Goal: Obtain resource: Obtain resource

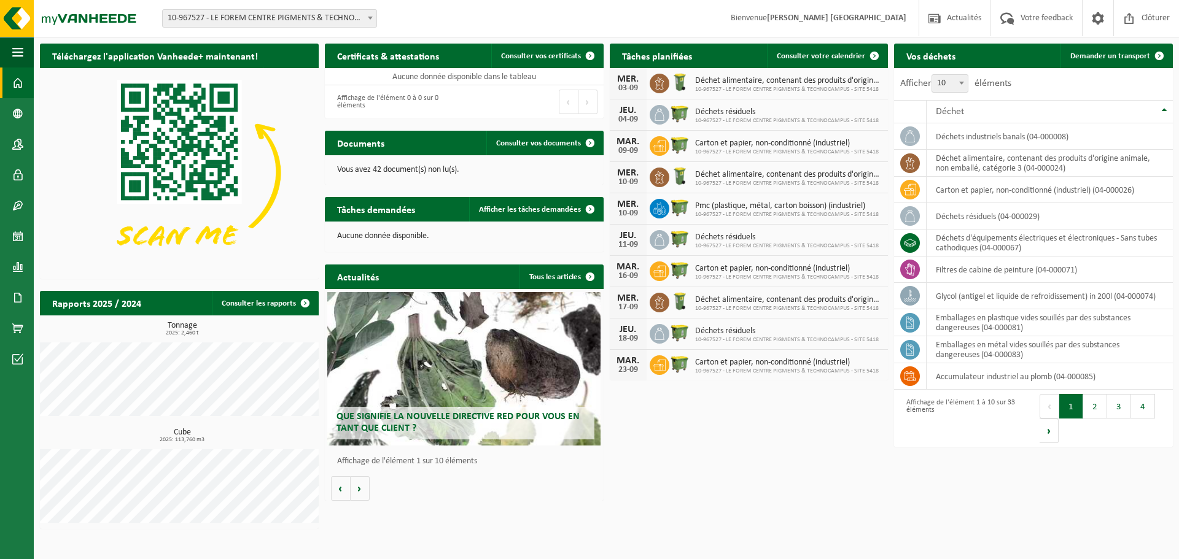
click at [446, 508] on div "Téléchargez l'application Vanheede+ maintenant! Cachez Certificats & attestatio…" at bounding box center [606, 286] width 1139 height 498
click at [361, 494] on button "Volgende" at bounding box center [360, 488] width 19 height 25
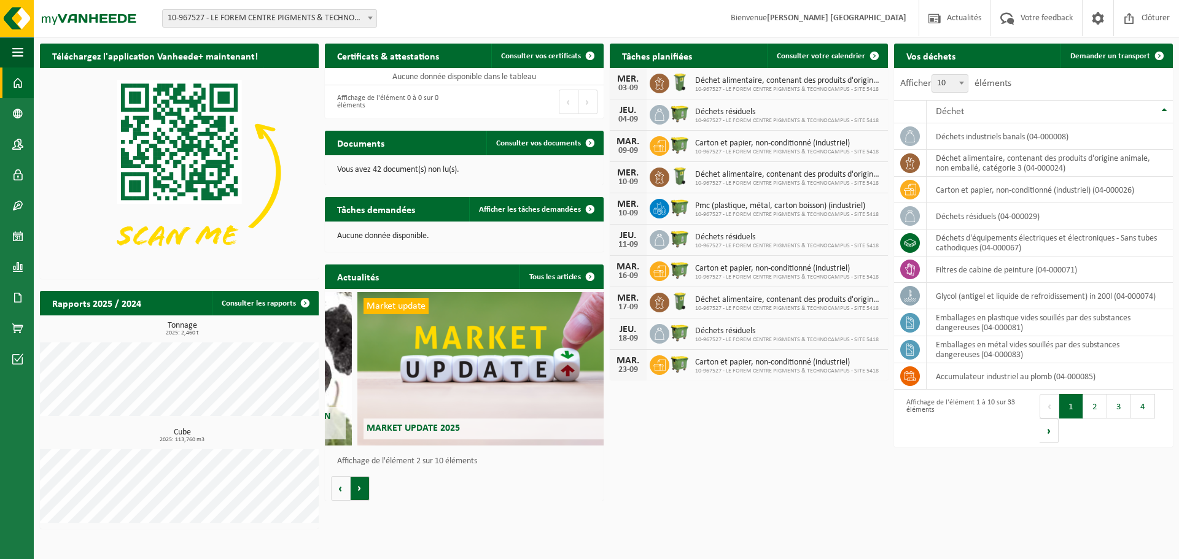
scroll to position [0, 278]
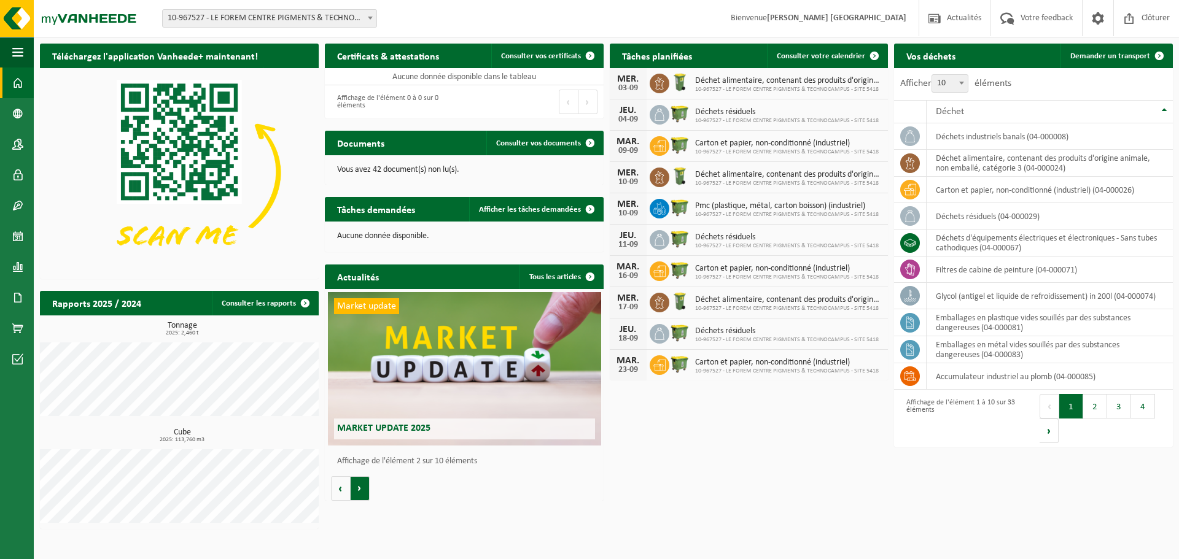
click at [355, 487] on button "Volgende" at bounding box center [360, 488] width 19 height 25
click at [344, 485] on button "Vorige" at bounding box center [341, 488] width 20 height 25
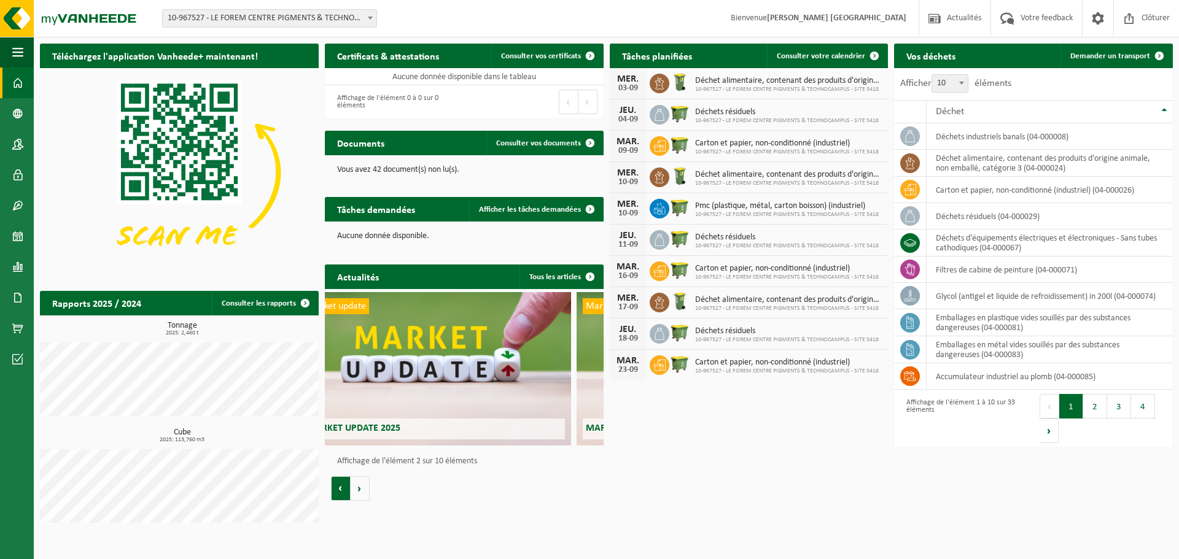
click at [344, 485] on button "Vorige" at bounding box center [341, 488] width 20 height 25
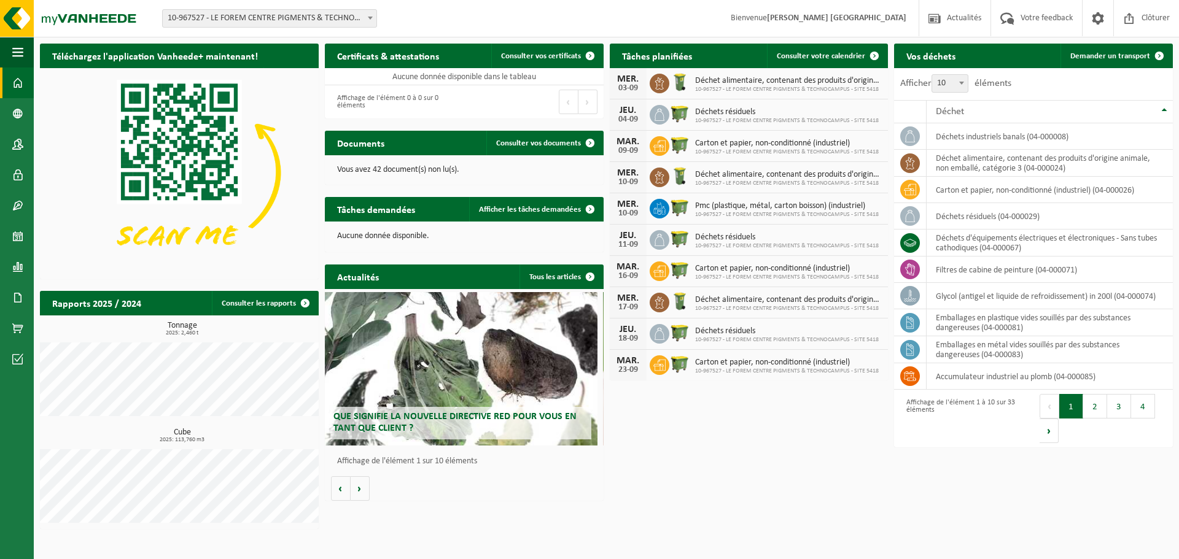
scroll to position [0, 0]
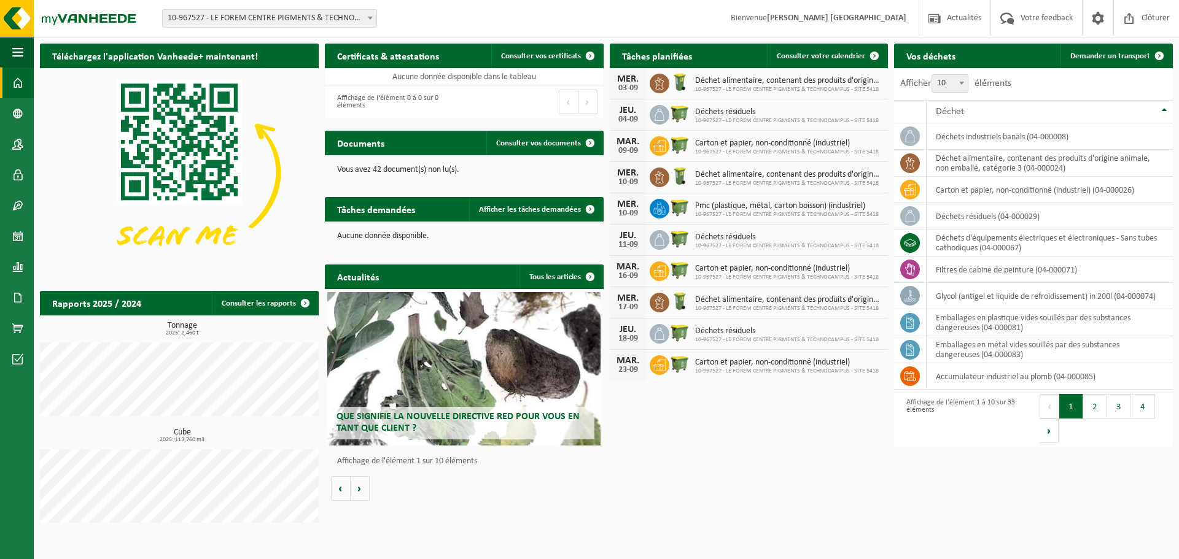
click at [321, 494] on div "Rapports 2025 / 2024 Consulter les rapports Tonnage 2025: 2,460 t Cube 2025: 11…" at bounding box center [179, 410] width 285 height 250
click at [333, 492] on button "Vorige" at bounding box center [341, 488] width 20 height 25
click at [587, 499] on div "Que signifie la nouvelle directive RED pour vous en tant que client ? Market up…" at bounding box center [464, 395] width 279 height 212
click at [268, 29] on div "Site: 10-967527 - LE FOREM CENTRE PIGMENTS & TECHNOCAMPUS - SITE 5418 - STRÉPY-…" at bounding box center [589, 18] width 1179 height 37
click at [269, 23] on span "10-967527 - LE FOREM CENTRE PIGMENTS & TECHNOCAMPUS - SITE 5418 - STRÉPY-[GEOGR…" at bounding box center [270, 18] width 214 height 17
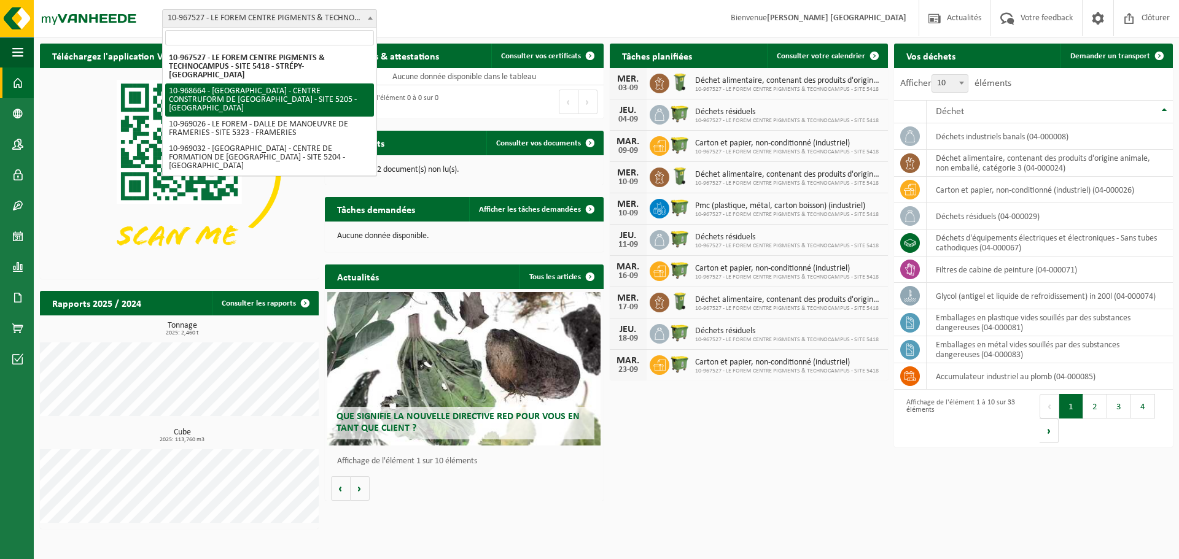
select select "154409"
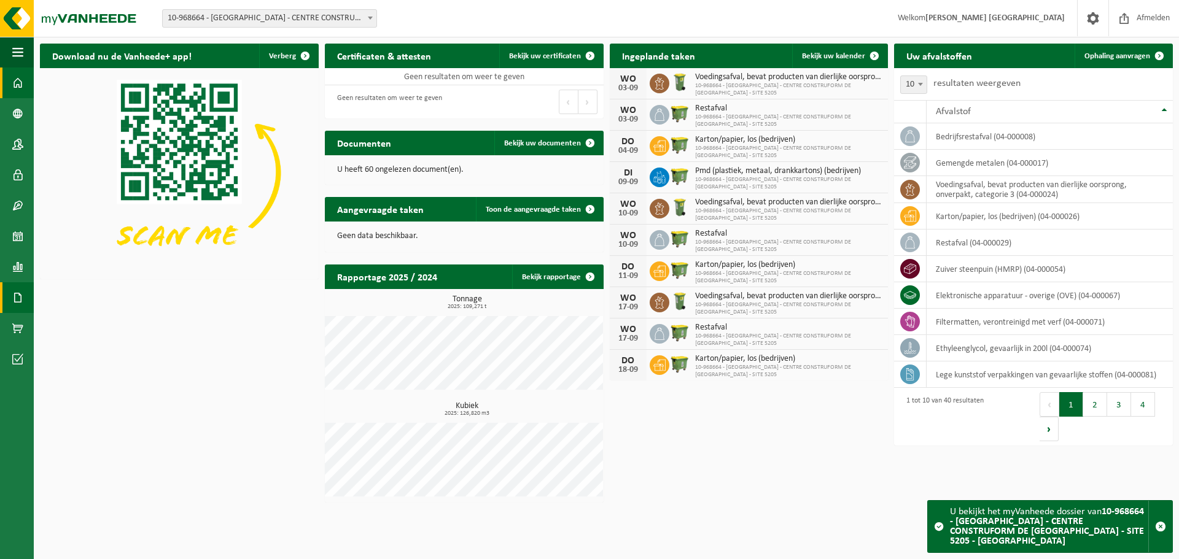
click at [21, 292] on span at bounding box center [17, 297] width 11 height 31
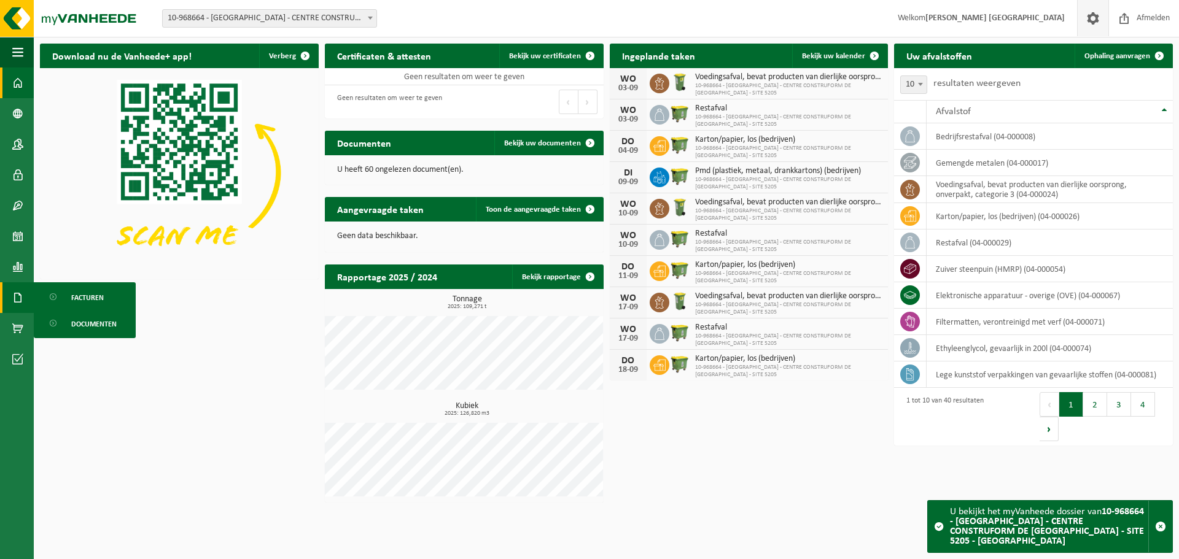
click at [1094, 9] on span at bounding box center [1092, 18] width 18 height 36
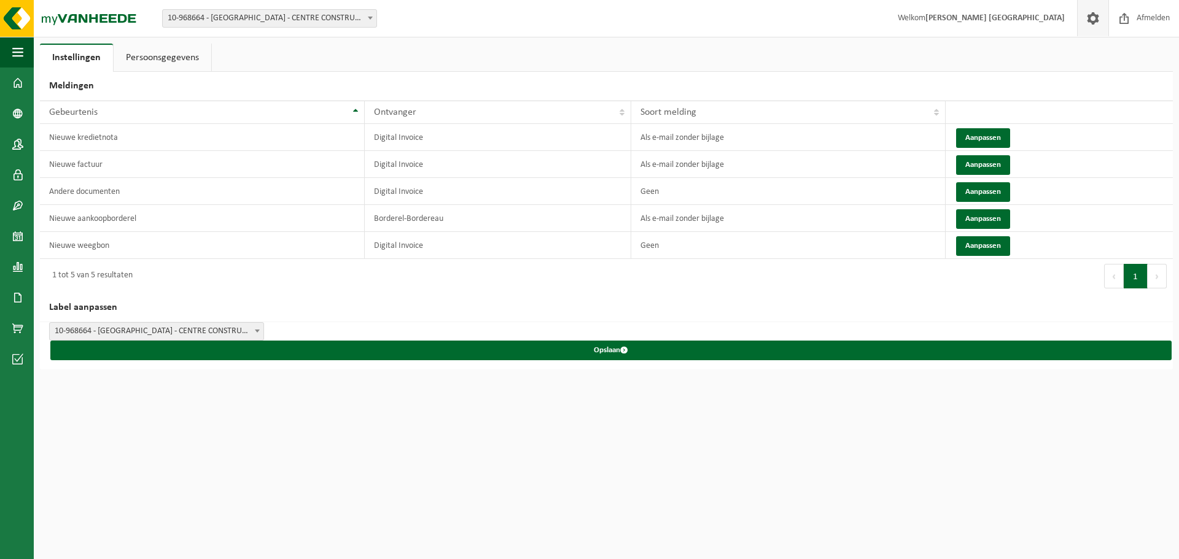
click at [1006, 18] on strong "[PERSON_NAME] [GEOGRAPHIC_DATA]" at bounding box center [994, 18] width 139 height 9
click at [130, 63] on link "Persoonsgegevens" at bounding box center [163, 58] width 98 height 28
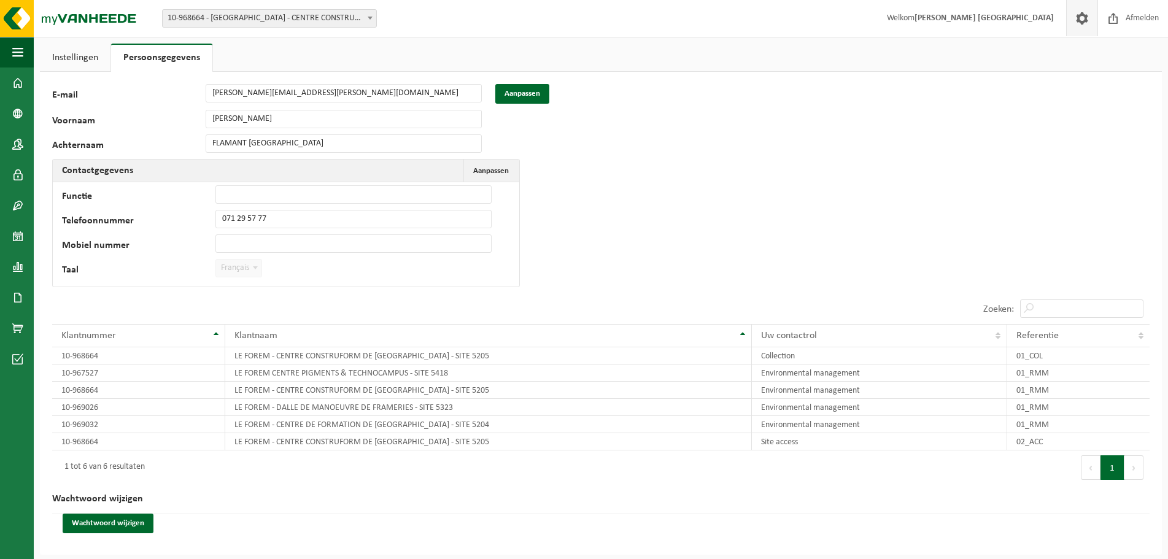
click at [79, 57] on link "Instellingen" at bounding box center [75, 58] width 71 height 28
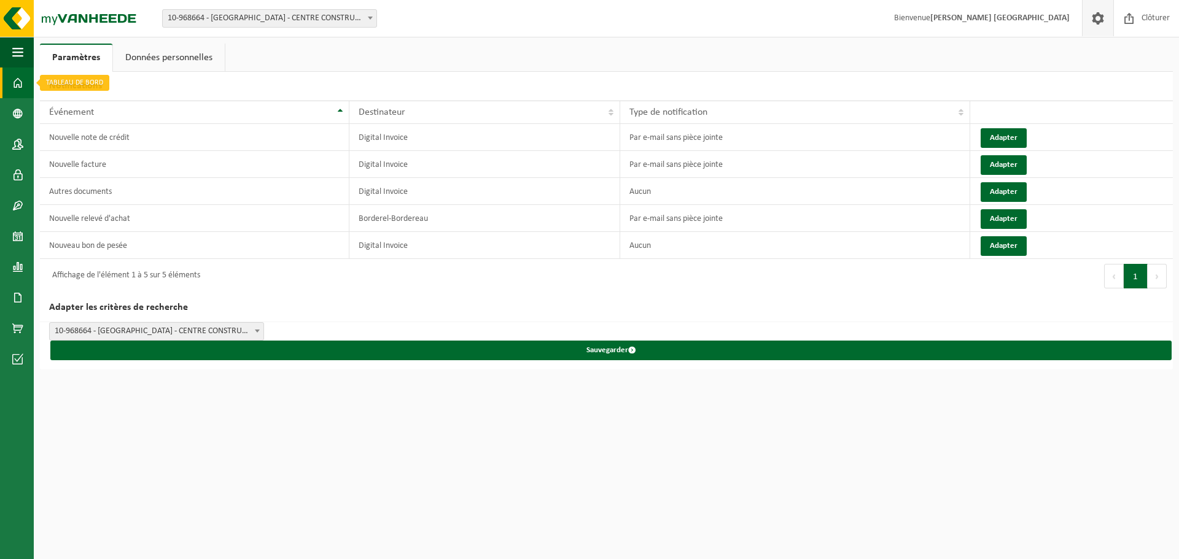
click at [23, 82] on span at bounding box center [17, 83] width 11 height 31
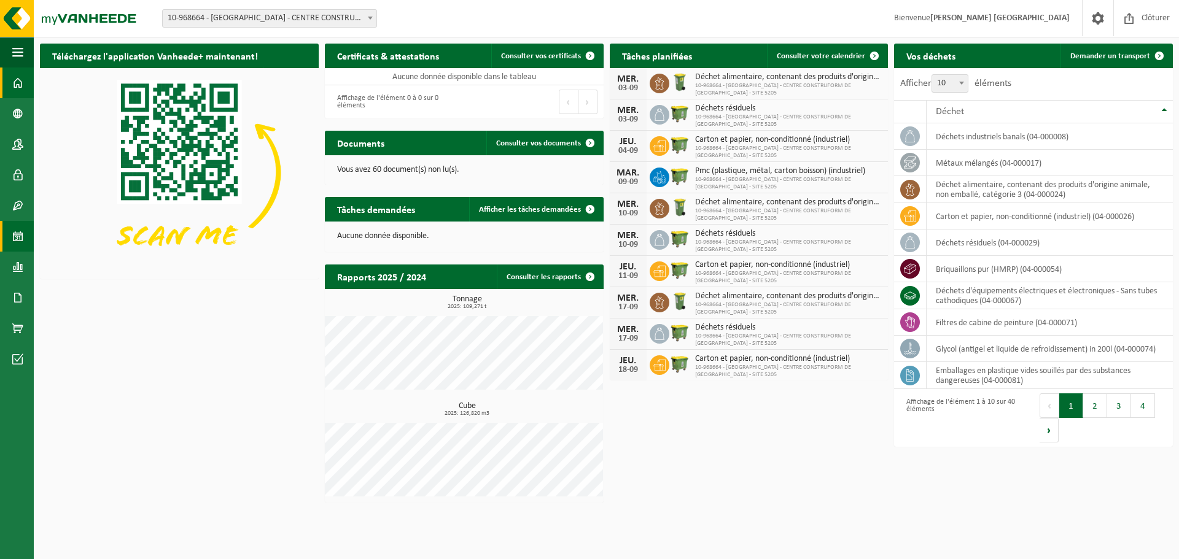
click at [18, 239] on span at bounding box center [17, 236] width 11 height 31
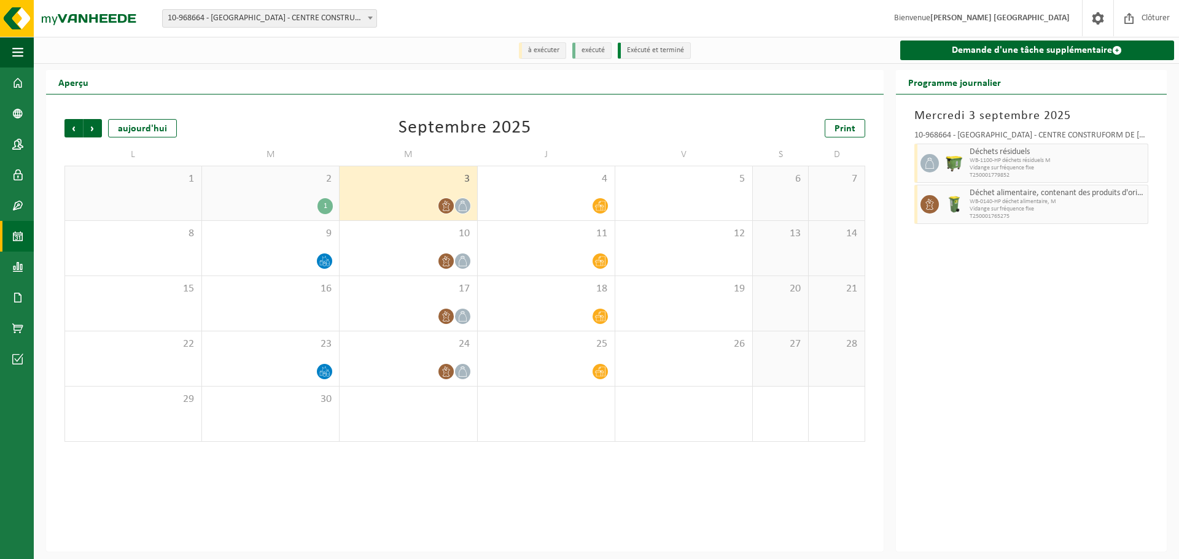
click at [274, 196] on div "2 1" at bounding box center [270, 193] width 137 height 54
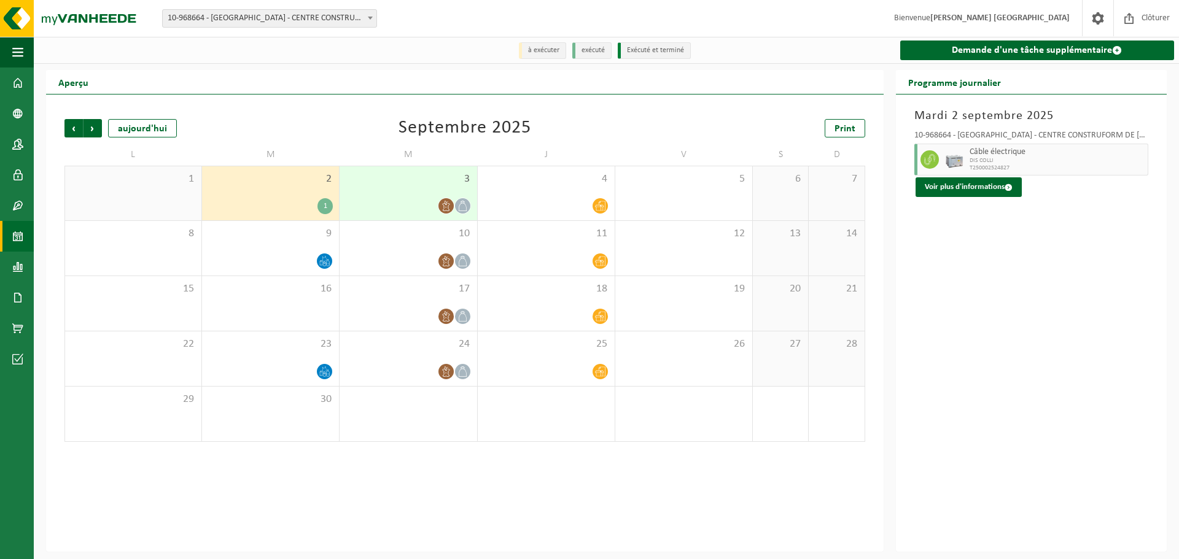
click at [388, 195] on div "3" at bounding box center [407, 193] width 137 height 54
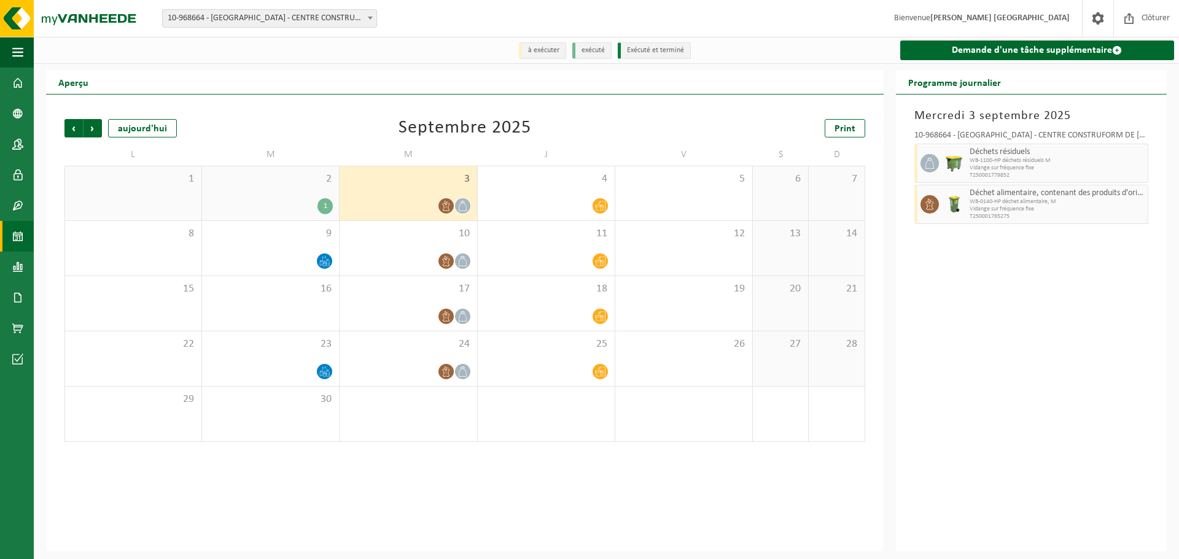
click at [293, 201] on div "1" at bounding box center [270, 206] width 125 height 16
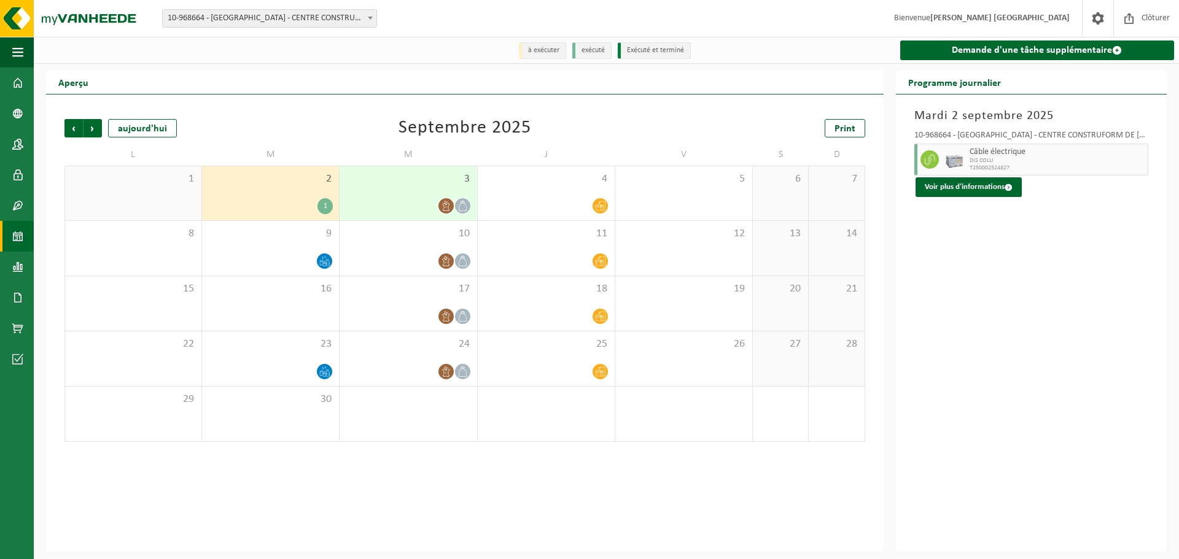
click at [412, 187] on div "3" at bounding box center [407, 193] width 137 height 54
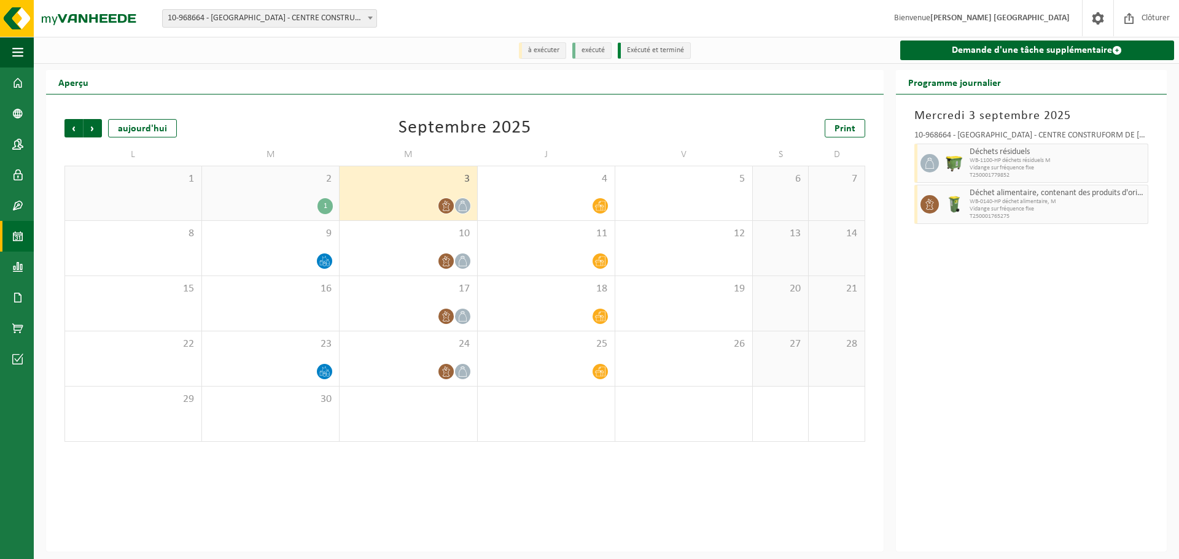
click at [322, 198] on div "2 1" at bounding box center [270, 193] width 137 height 54
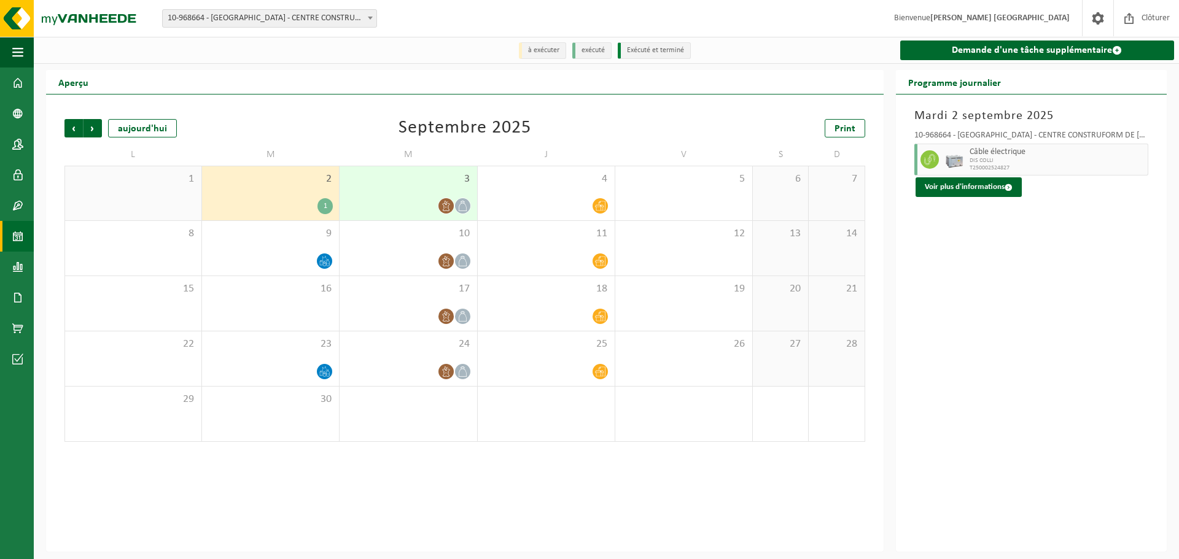
click at [1009, 163] on span "DIS COLLI" at bounding box center [1056, 160] width 175 height 7
click at [991, 185] on button "Voir plus d'informations" at bounding box center [968, 187] width 106 height 20
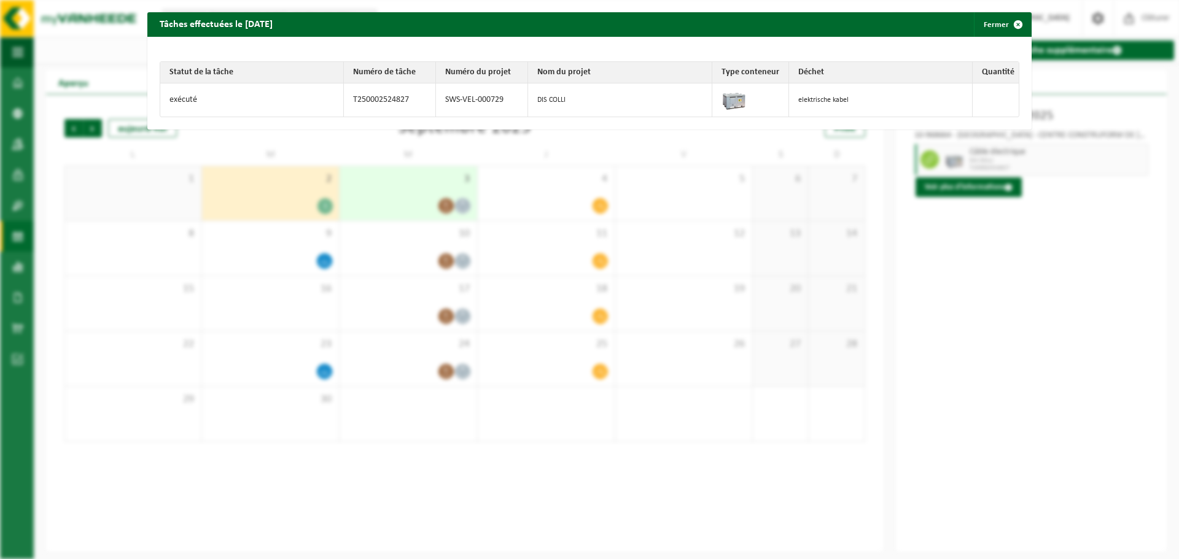
click at [985, 292] on div "Tâches effectuées le 2025-09-02 Fermer Statut de la tâche Numéro de tâche Numér…" at bounding box center [589, 279] width 1179 height 559
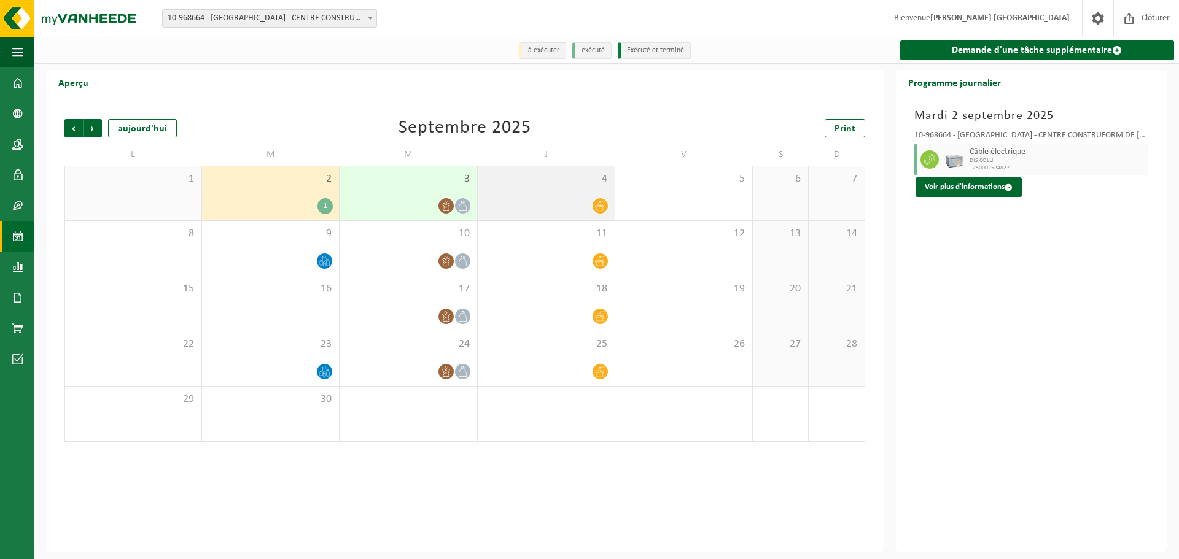
click at [508, 187] on div "4" at bounding box center [546, 193] width 137 height 54
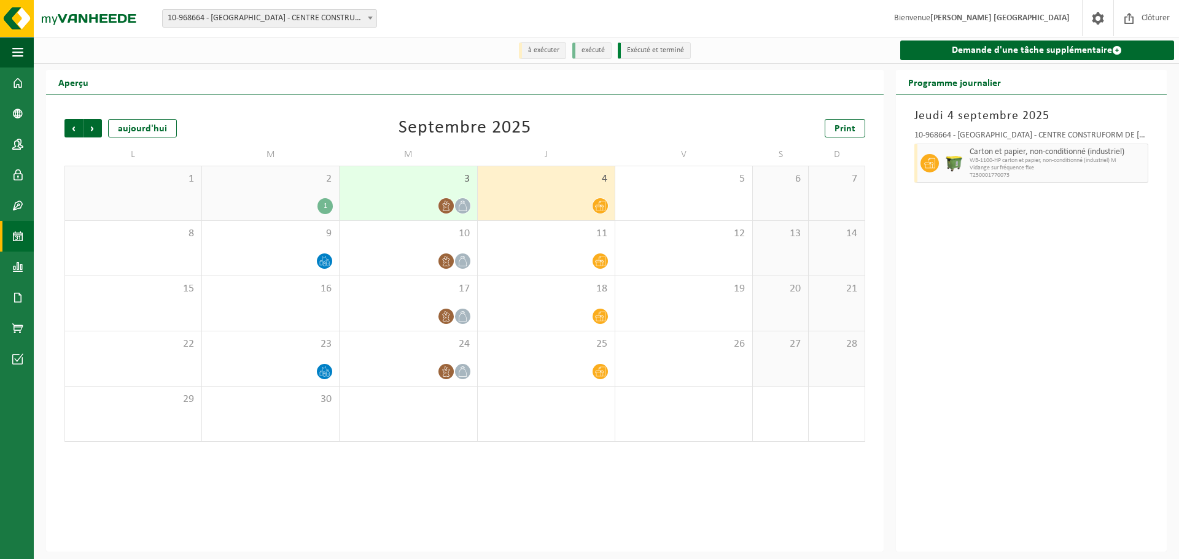
click at [407, 200] on div at bounding box center [408, 206] width 125 height 17
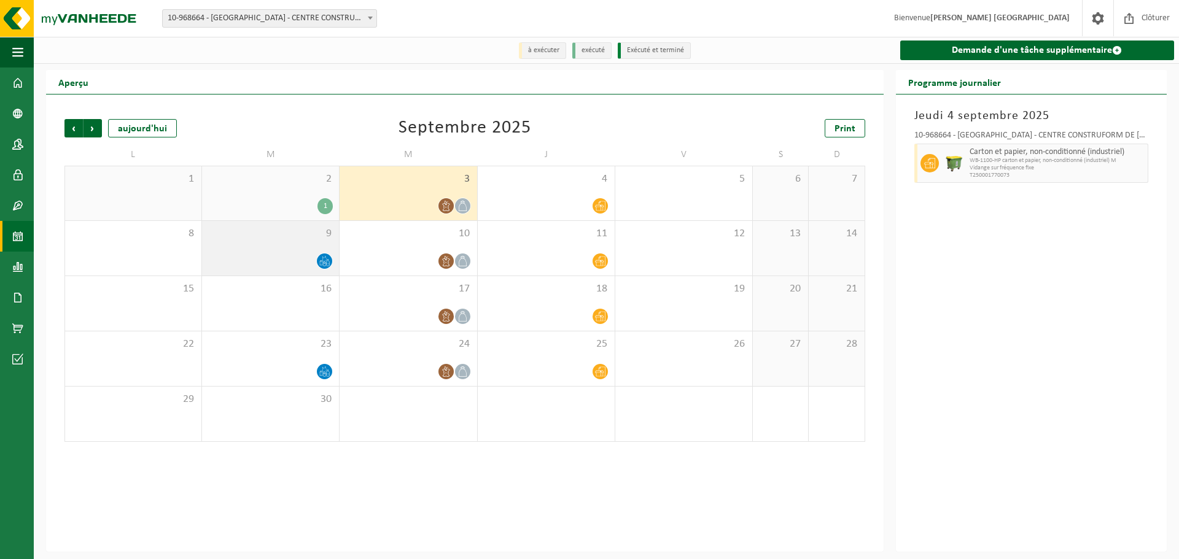
click at [269, 247] on div "9" at bounding box center [270, 248] width 137 height 55
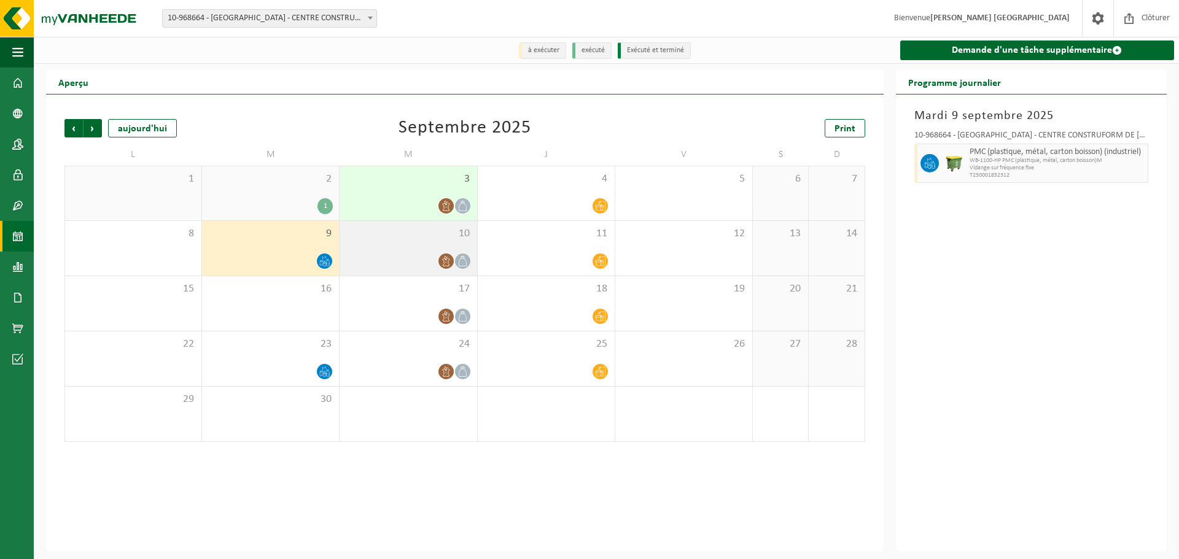
drag, startPoint x: 413, startPoint y: 256, endPoint x: 446, endPoint y: 255, distance: 33.8
click at [413, 256] on div at bounding box center [408, 261] width 125 height 17
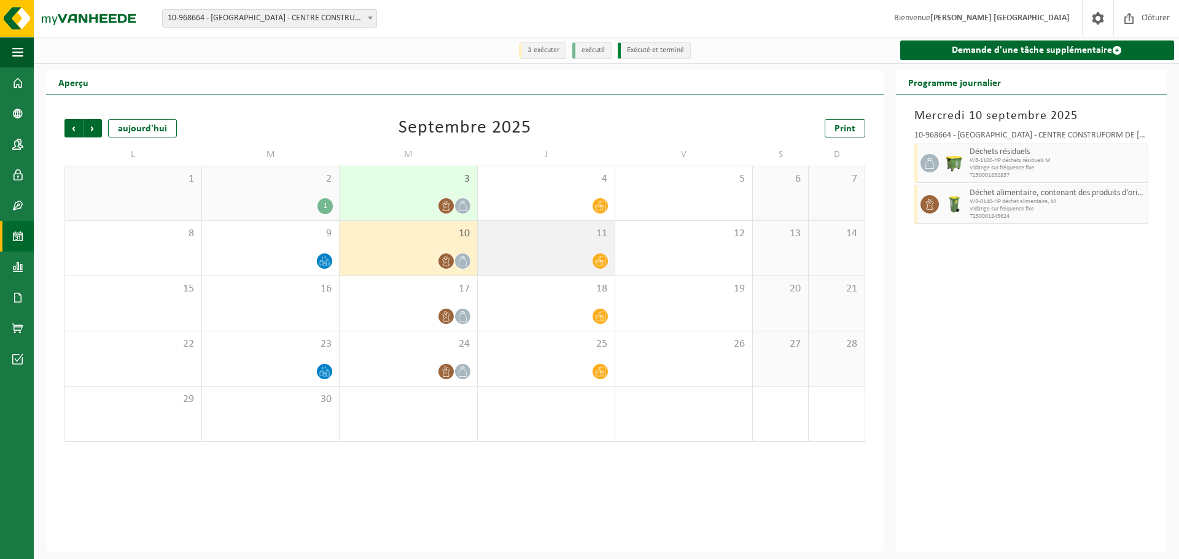
click at [544, 242] on div "11" at bounding box center [546, 248] width 137 height 55
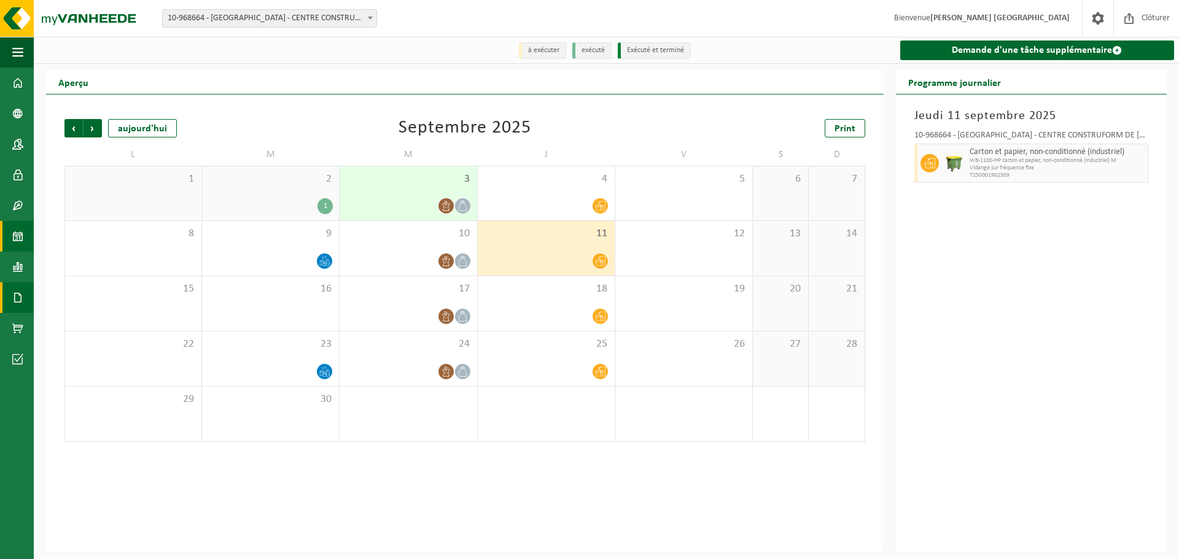
drag, startPoint x: 13, startPoint y: 296, endPoint x: 4, endPoint y: 296, distance: 8.6
click at [13, 296] on span at bounding box center [17, 297] width 11 height 31
click at [70, 317] on link "Documents" at bounding box center [82, 323] width 91 height 23
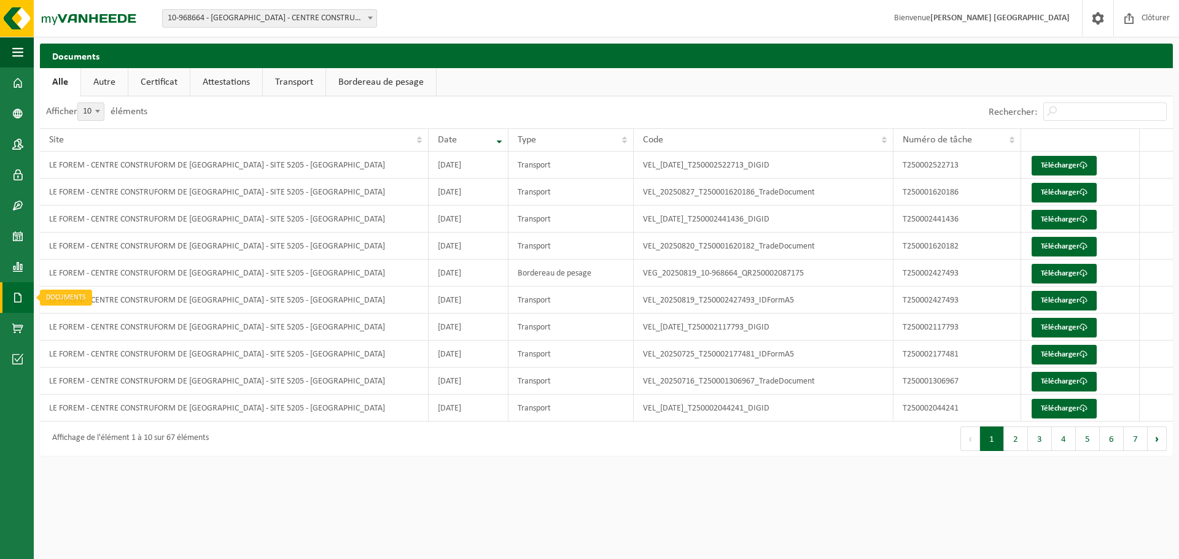
click at [18, 296] on span at bounding box center [17, 297] width 11 height 31
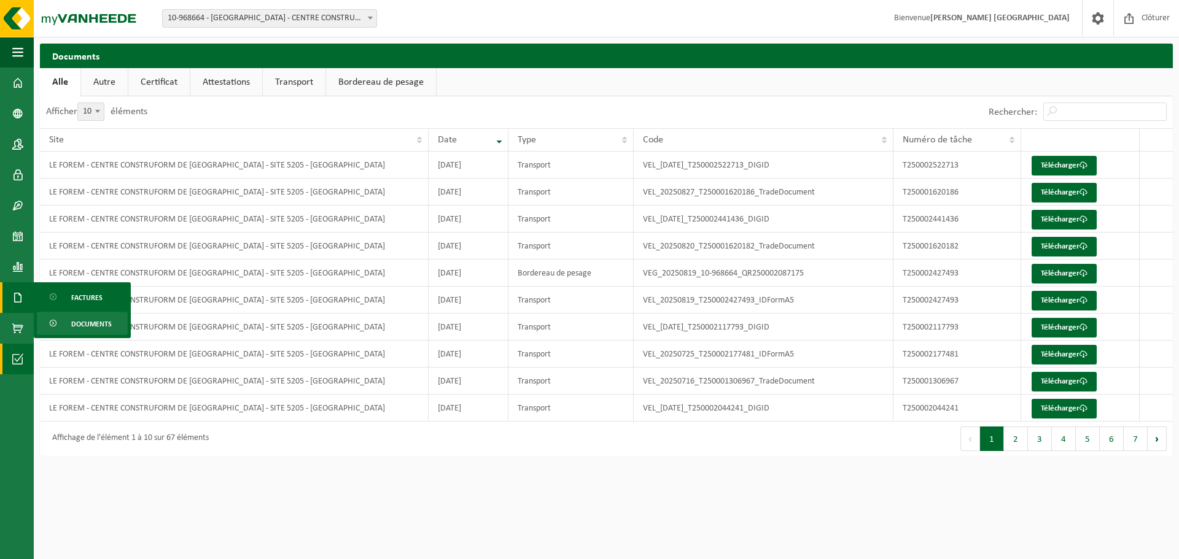
click at [22, 357] on span at bounding box center [17, 359] width 11 height 31
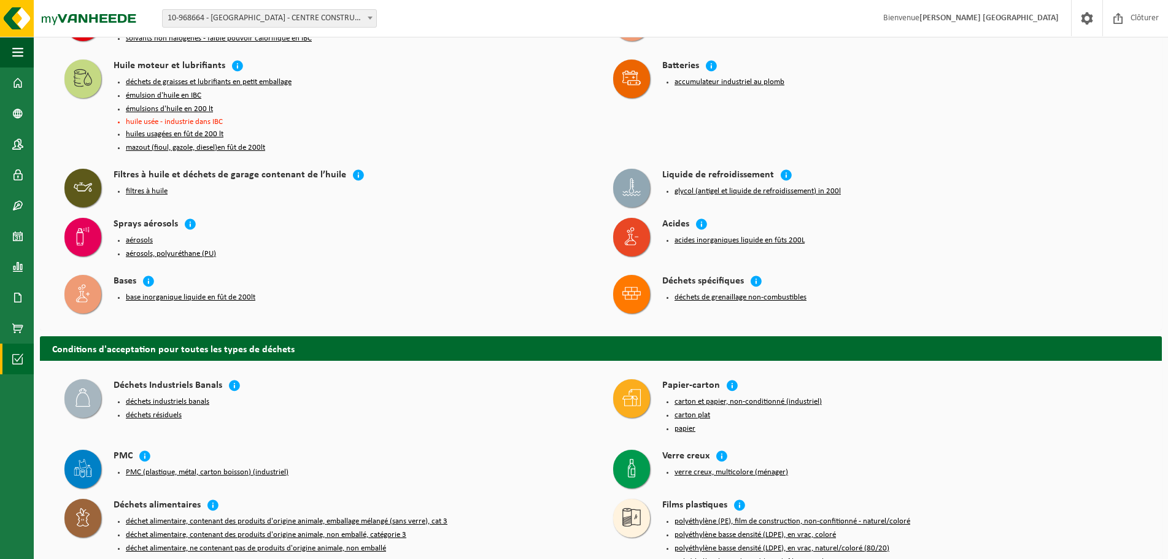
scroll to position [859, 0]
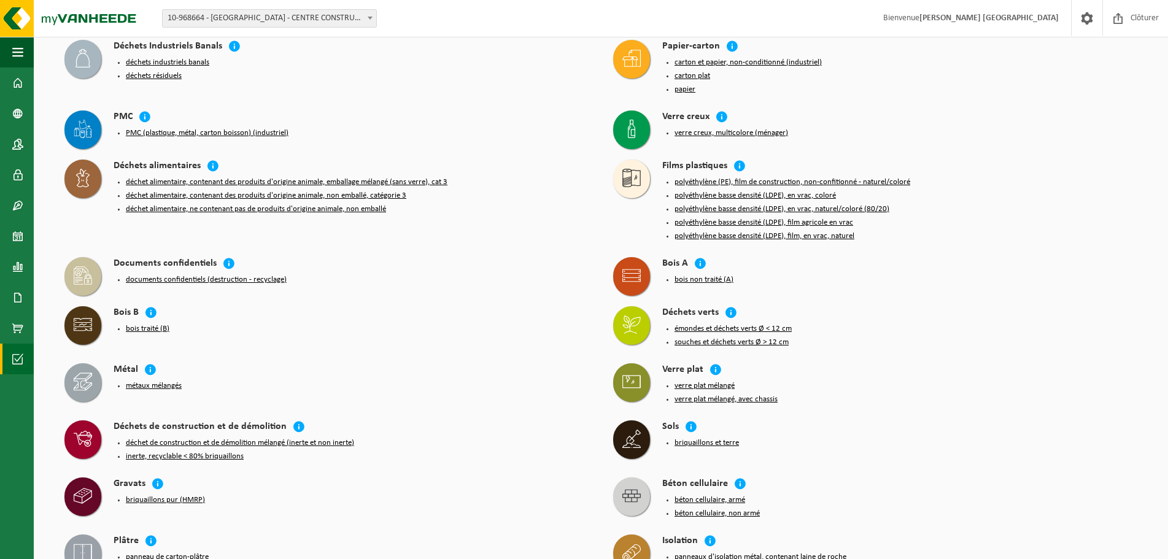
click at [715, 275] on button "bois non traité (A)" at bounding box center [704, 280] width 59 height 10
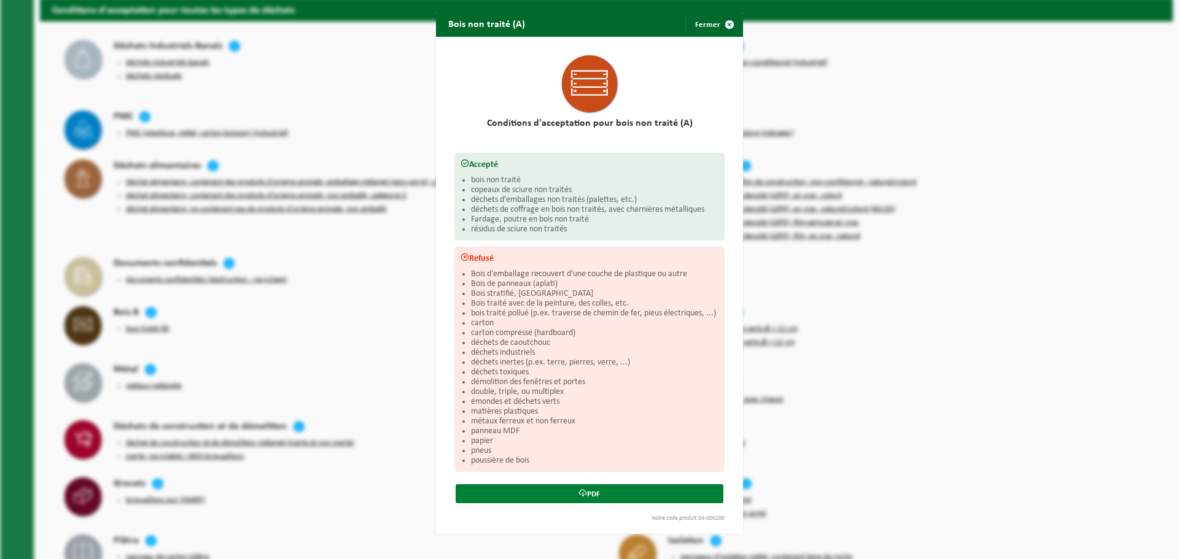
click at [555, 495] on link "PDF" at bounding box center [589, 493] width 268 height 19
click at [289, 241] on div "Bois non traité (A) Fermer Conditions d'acceptation pour bois non traité (A) Ac…" at bounding box center [589, 279] width 1179 height 559
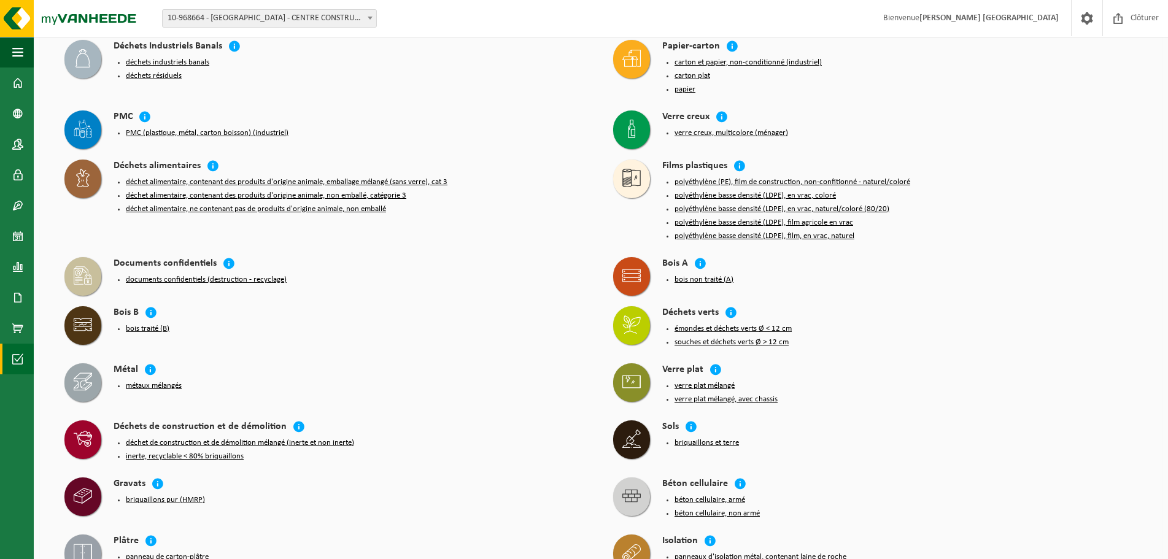
click at [149, 324] on button "bois traité (B)" at bounding box center [148, 329] width 44 height 10
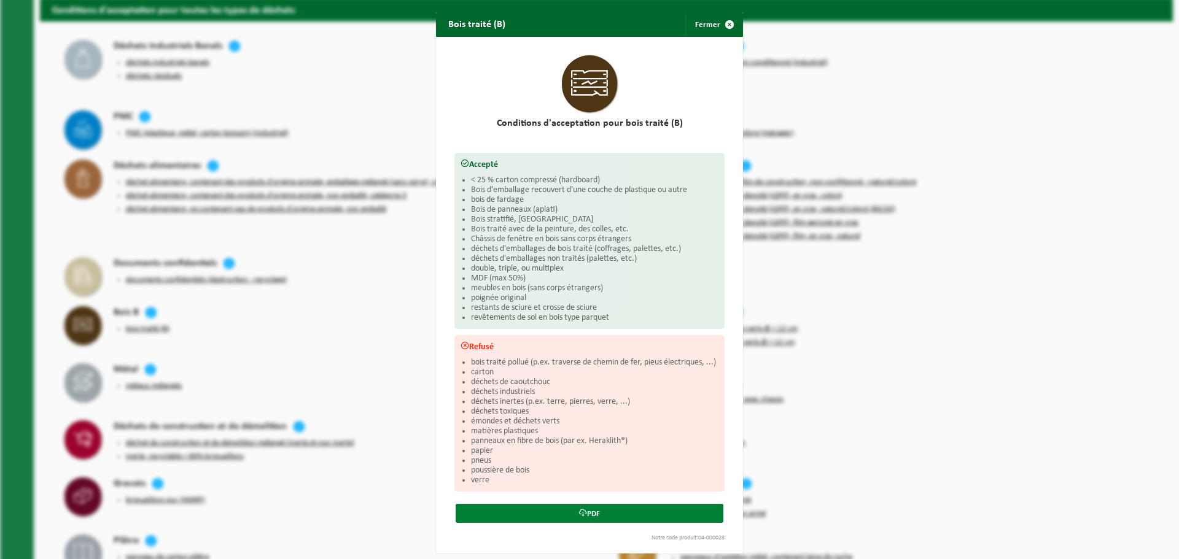
click at [537, 508] on link "PDF" at bounding box center [589, 513] width 268 height 19
drag, startPoint x: 716, startPoint y: 27, endPoint x: 824, endPoint y: 6, distance: 110.8
click at [717, 27] on span "button" at bounding box center [729, 24] width 25 height 25
